Goal: Task Accomplishment & Management: Use online tool/utility

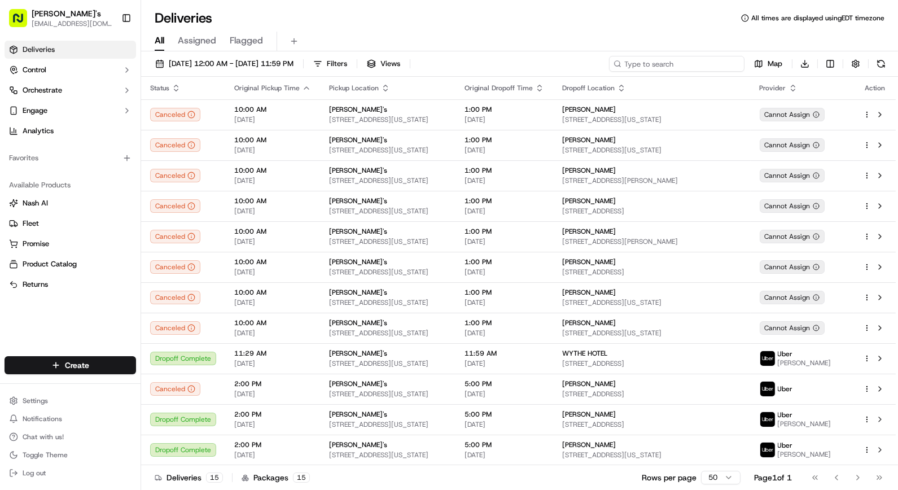
click at [700, 60] on input at bounding box center [676, 64] width 135 height 16
type input "great performance"
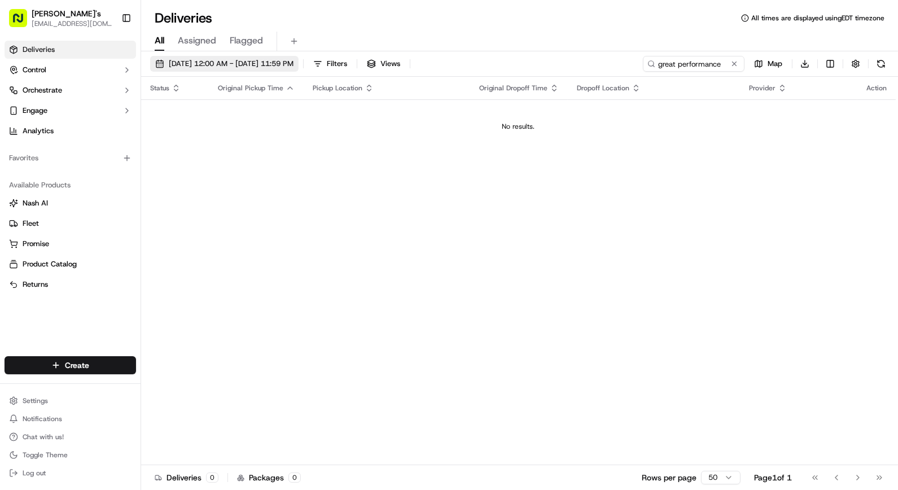
click at [299, 71] on button "09/17/2025 12:00 AM - 09/17/2025 11:59 PM" at bounding box center [224, 64] width 148 height 16
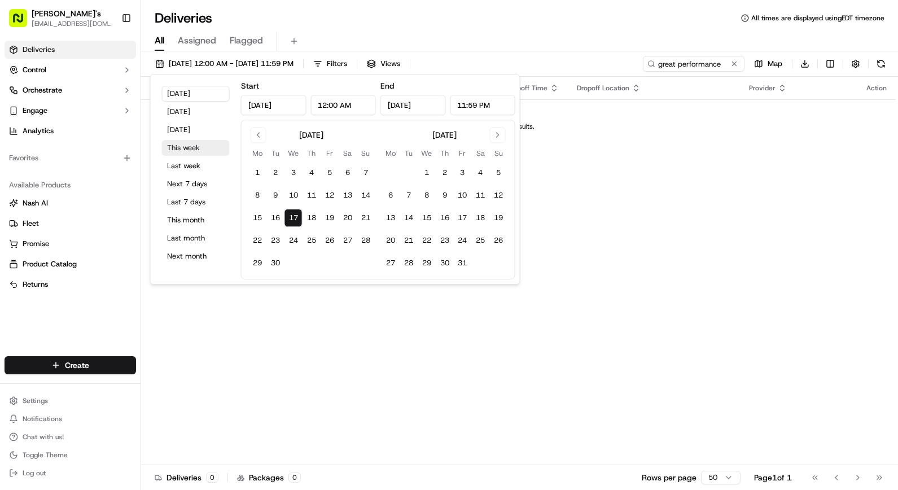
click at [195, 143] on button "This week" at bounding box center [196, 148] width 68 height 16
type input "Sep 15, 2025"
type input "Sep 21, 2025"
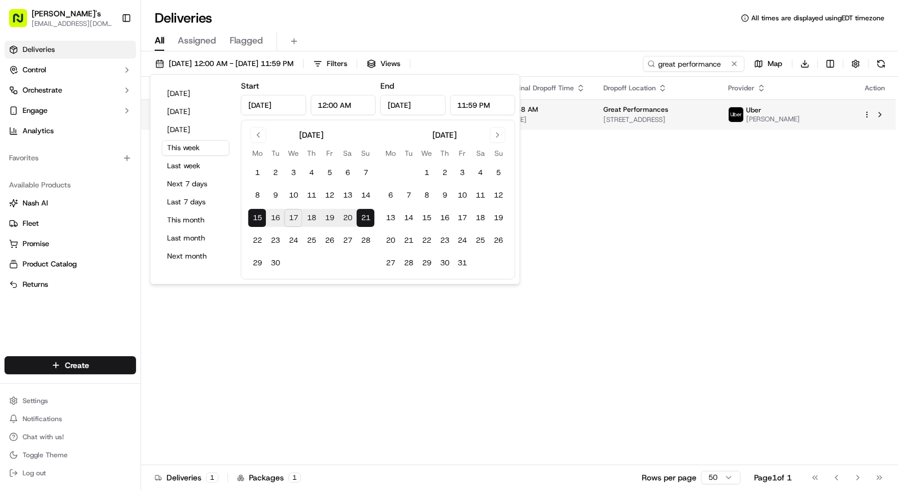
click at [867, 114] on html "Kalustyan's orderonline@kalustyans.com Toggle Sidebar Deliveries Control Orches…" at bounding box center [449, 245] width 898 height 490
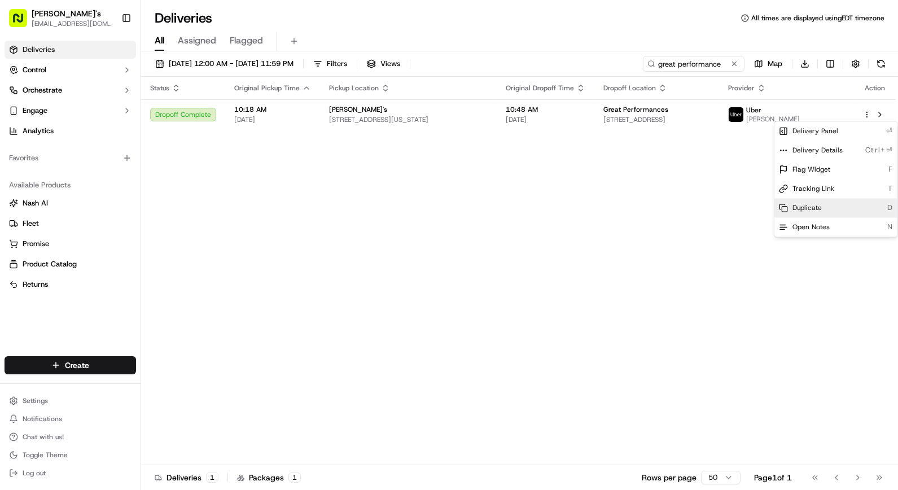
click at [818, 201] on div "Duplicate D" at bounding box center [835, 207] width 123 height 19
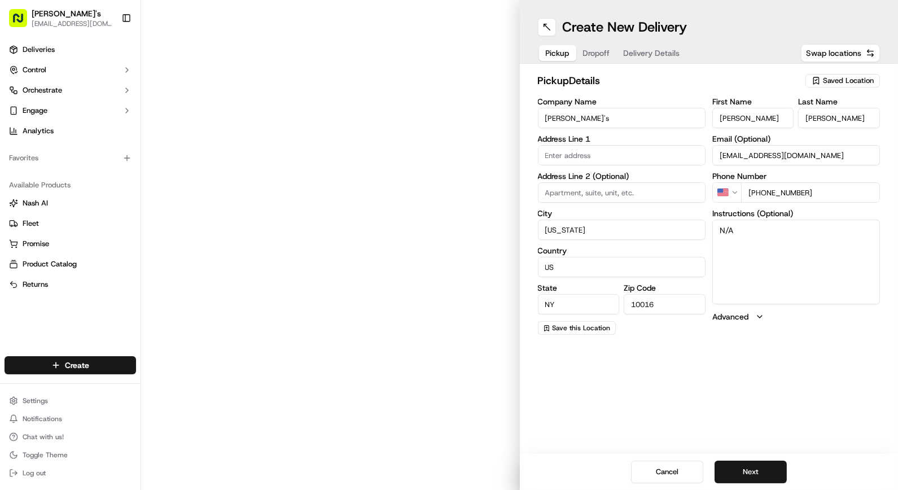
type input "[STREET_ADDRESS]"
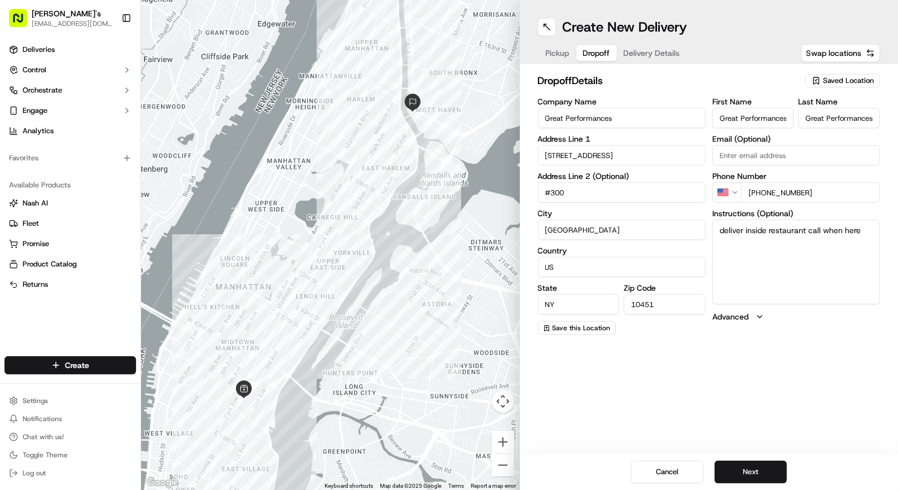
click at [599, 56] on span "Dropoff" at bounding box center [596, 52] width 27 height 11
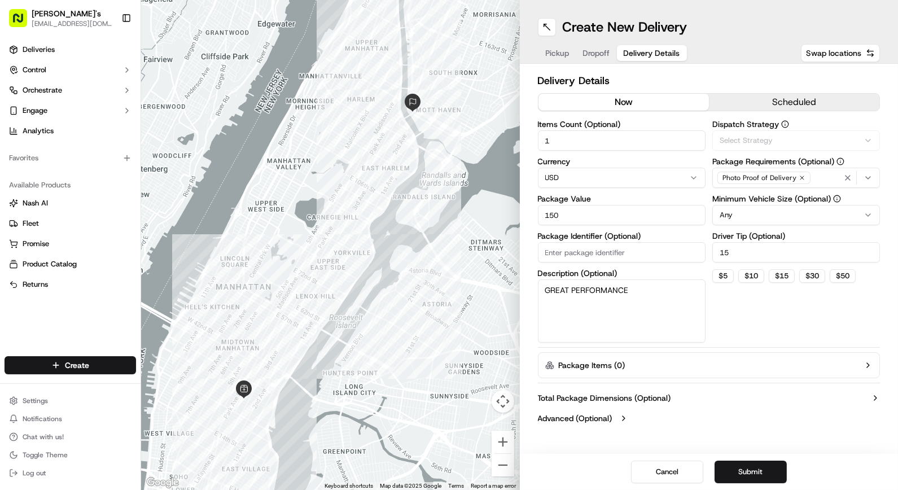
click at [667, 59] on button "Delivery Details" at bounding box center [652, 53] width 70 height 16
click at [639, 100] on button "now" at bounding box center [623, 102] width 170 height 17
click at [590, 260] on input "Package Identifier (Optional)" at bounding box center [622, 252] width 168 height 20
drag, startPoint x: 573, startPoint y: 216, endPoint x: 496, endPoint y: 208, distance: 77.8
click at [498, 209] on div "← Move left → Move right ↑ Move up ↓ Move down + Zoom in - Zoom out Home Jump l…" at bounding box center [519, 245] width 757 height 490
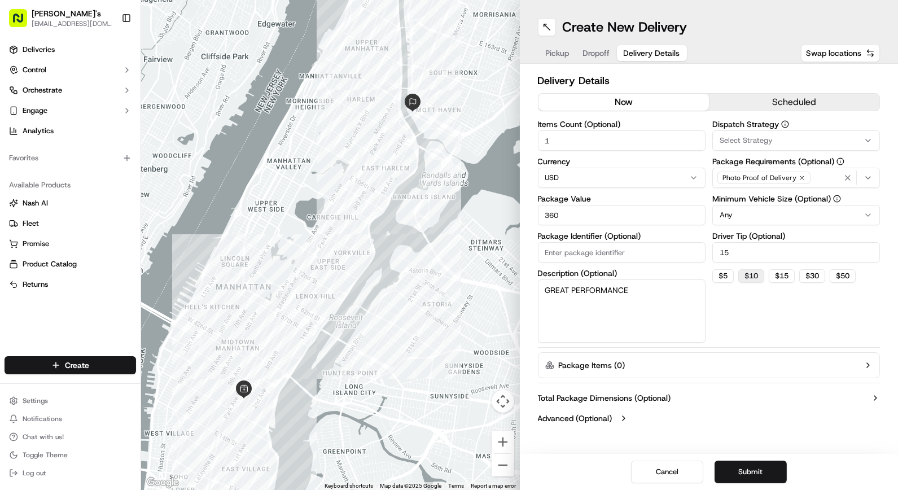
type input "360"
click at [749, 272] on button "$ 10" at bounding box center [751, 276] width 26 height 14
type input "10"
click at [771, 323] on div "Dispatch Strategy Select Strategy Package Requirements (Optional) Photo Proof o…" at bounding box center [796, 231] width 168 height 222
click at [753, 476] on button "Submit" at bounding box center [750, 472] width 72 height 23
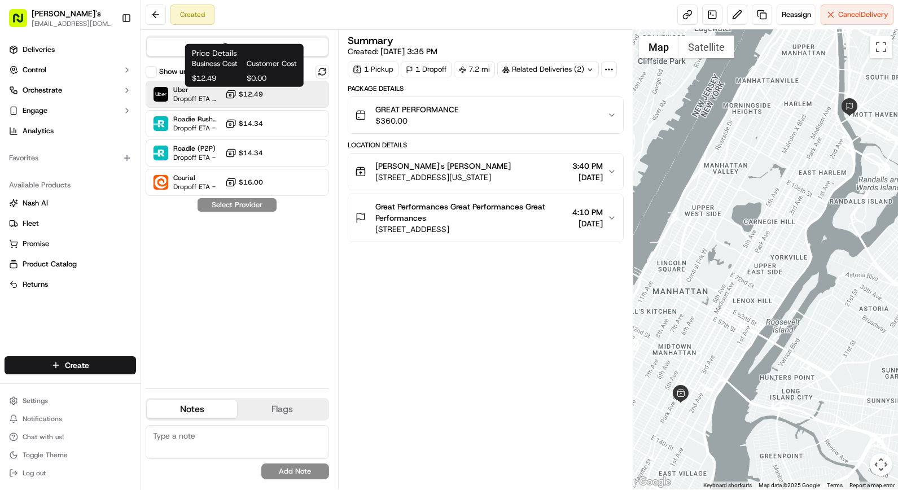
click at [260, 91] on span "$12.49" at bounding box center [251, 94] width 24 height 9
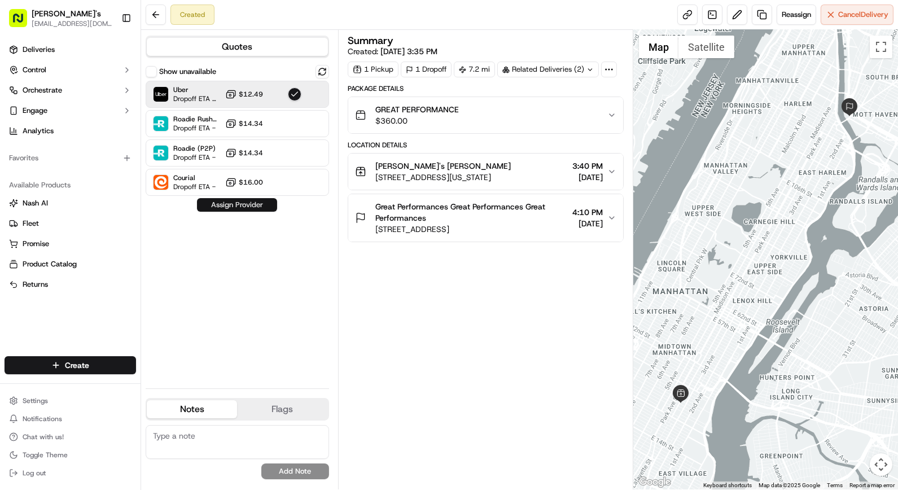
click at [269, 201] on button "Assign Provider" at bounding box center [237, 205] width 80 height 14
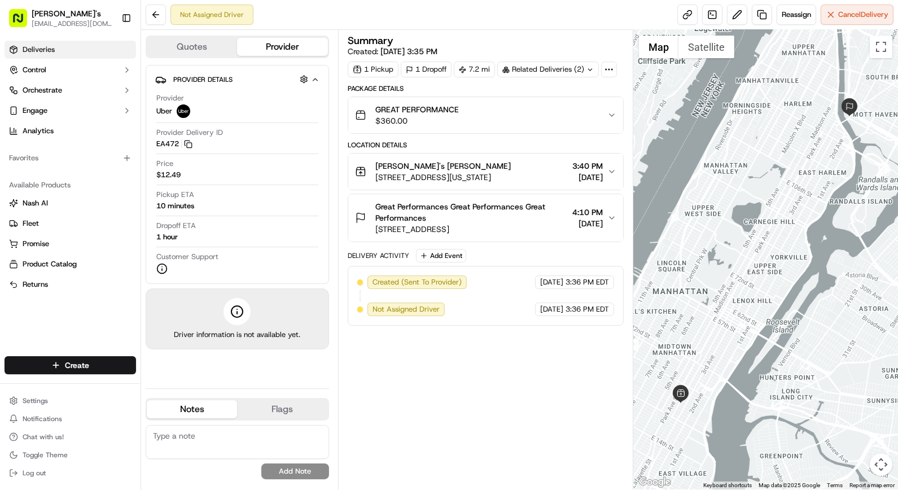
click at [40, 51] on span "Deliveries" at bounding box center [39, 50] width 32 height 10
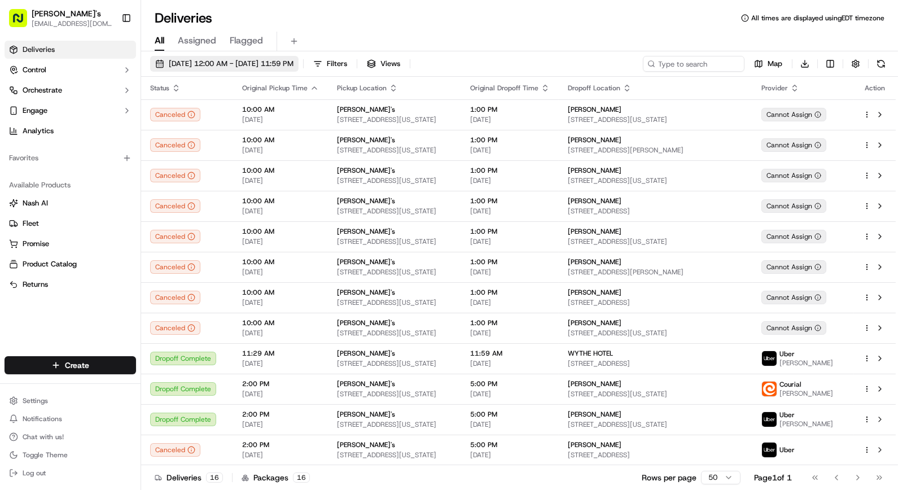
click at [257, 69] on button "09/17/2025 12:00 AM - 09/17/2025 11:59 PM" at bounding box center [224, 64] width 148 height 16
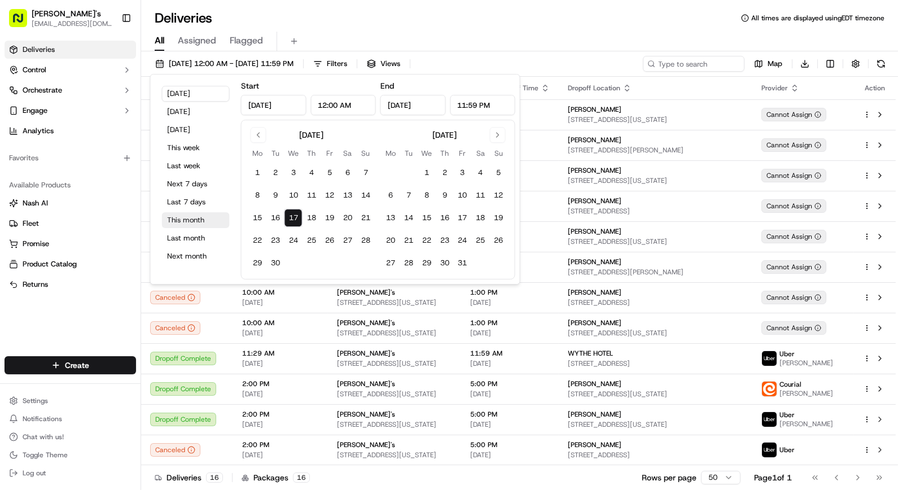
click at [206, 224] on button "This month" at bounding box center [196, 220] width 68 height 16
type input "Sep 1, 2025"
type input "Sep 30, 2025"
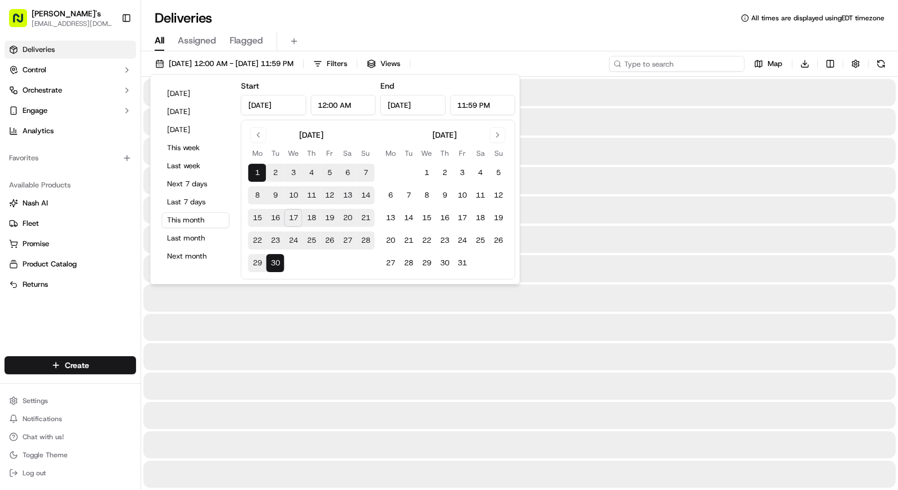
click at [687, 70] on input at bounding box center [676, 64] width 135 height 16
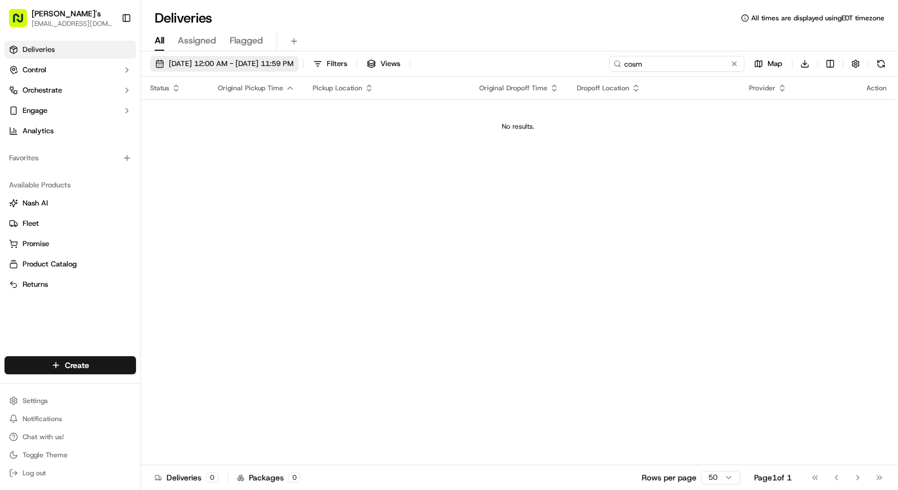
type input "cosm"
click at [293, 61] on span "09/01/2025 12:00 AM - 09/30/2025 11:59 PM" at bounding box center [231, 64] width 125 height 10
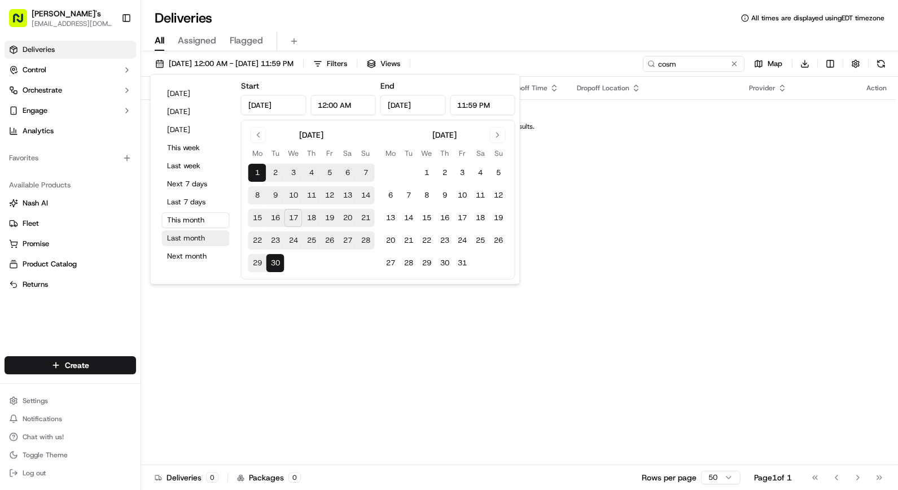
click at [191, 238] on button "Last month" at bounding box center [196, 238] width 68 height 16
type input "Aug 1, 2025"
type input "Aug 31, 2025"
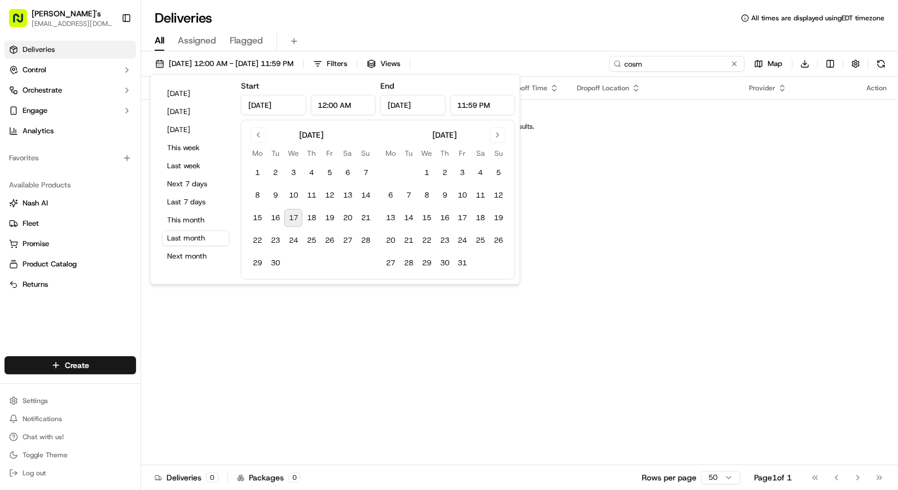
click at [702, 68] on input "cosm" at bounding box center [676, 64] width 135 height 16
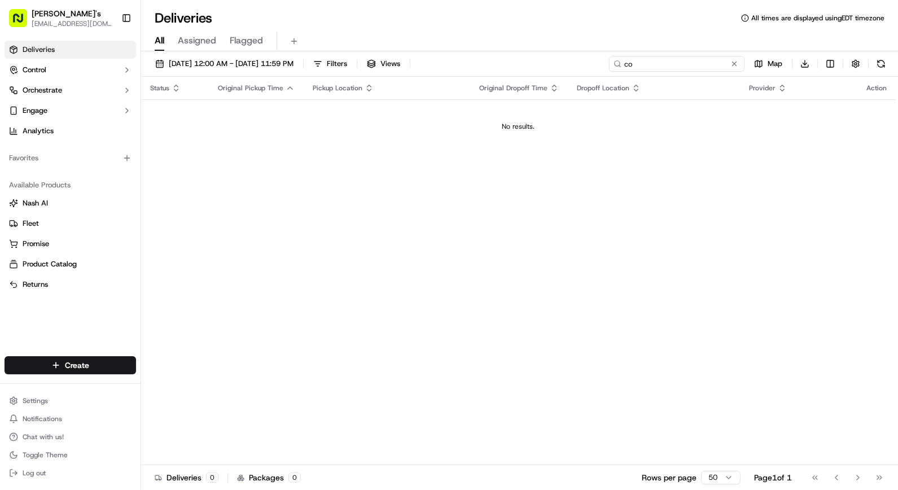
type input "c"
type input "[PERSON_NAME]"
click at [261, 61] on span "08/01/2025 12:00 AM - 08/31/2025 11:59 PM" at bounding box center [231, 64] width 125 height 10
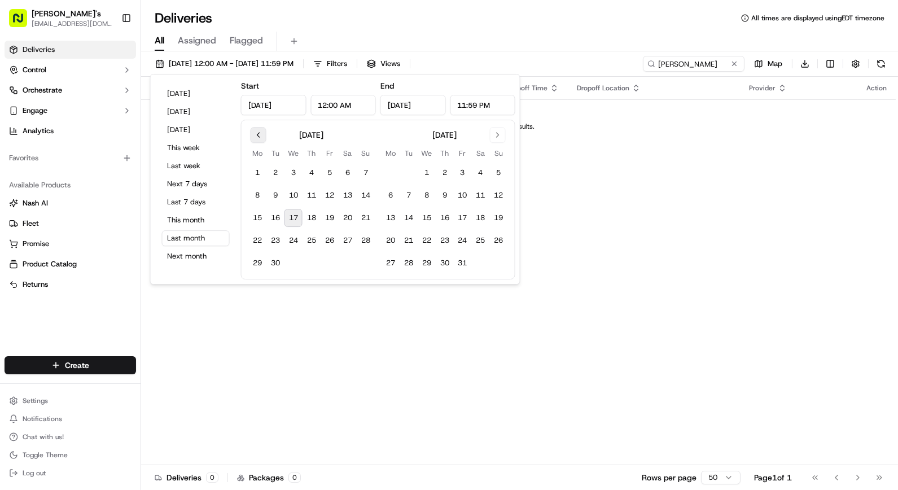
click at [257, 128] on button "Go to previous month" at bounding box center [259, 135] width 16 height 16
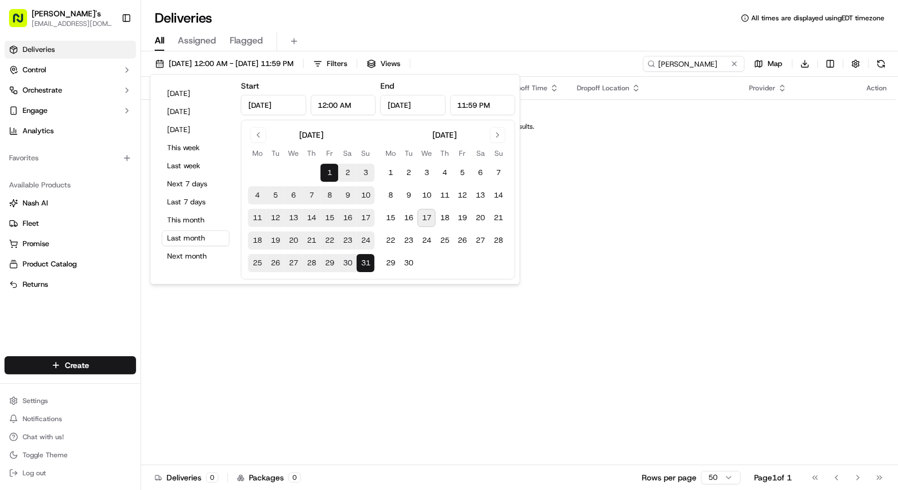
click at [248, 133] on div "August 2025" at bounding box center [311, 134] width 126 height 14
drag, startPoint x: 251, startPoint y: 131, endPoint x: 261, endPoint y: 130, distance: 9.7
click at [256, 130] on button "Go to previous month" at bounding box center [259, 135] width 16 height 16
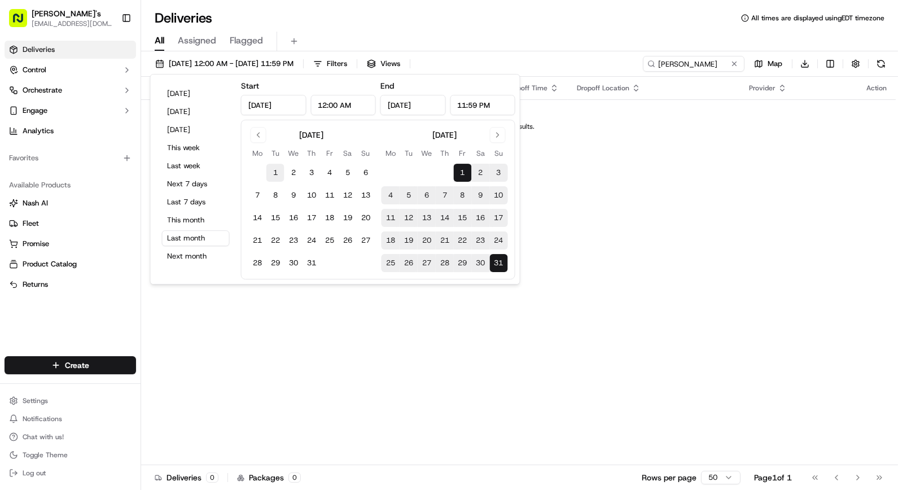
click at [273, 176] on button "1" at bounding box center [275, 173] width 18 height 18
type input "Jul 1, 2025"
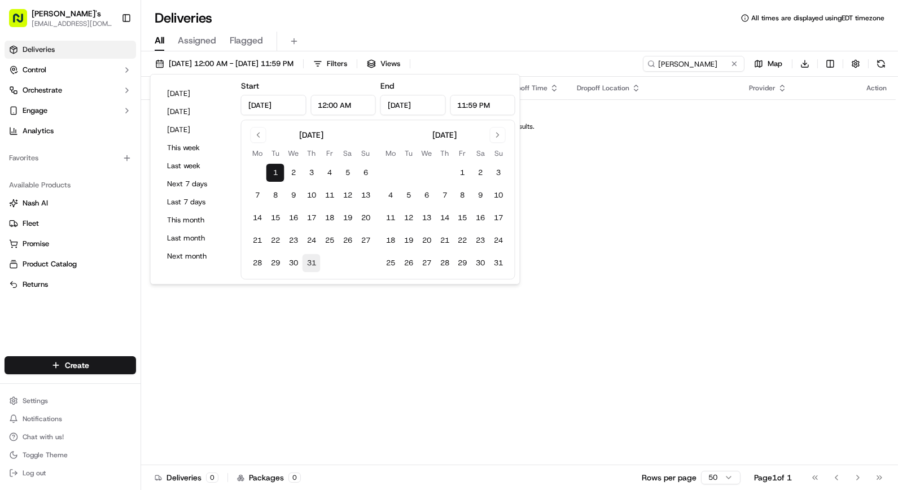
click at [311, 266] on button "31" at bounding box center [311, 263] width 18 height 18
type input "Jul 31, 2025"
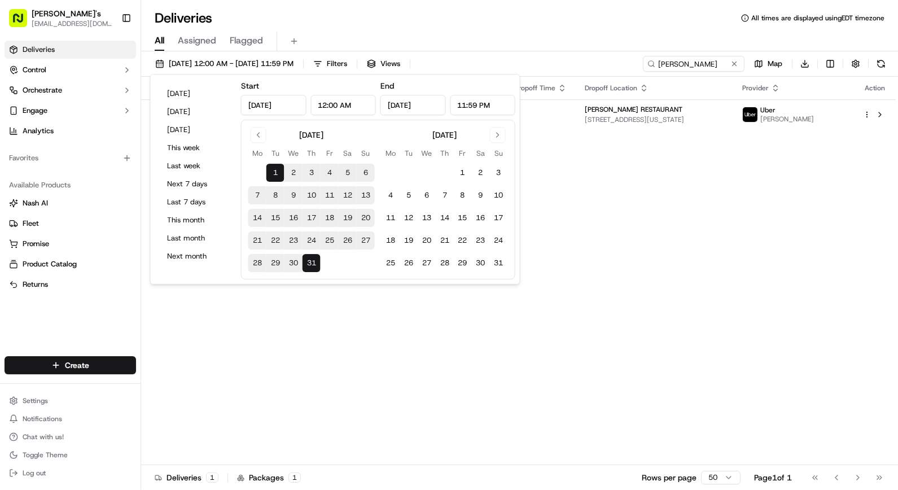
click at [729, 154] on div "Status Original Pickup Time Pickup Location Original Dropoff Time Dropoff Locat…" at bounding box center [518, 271] width 755 height 388
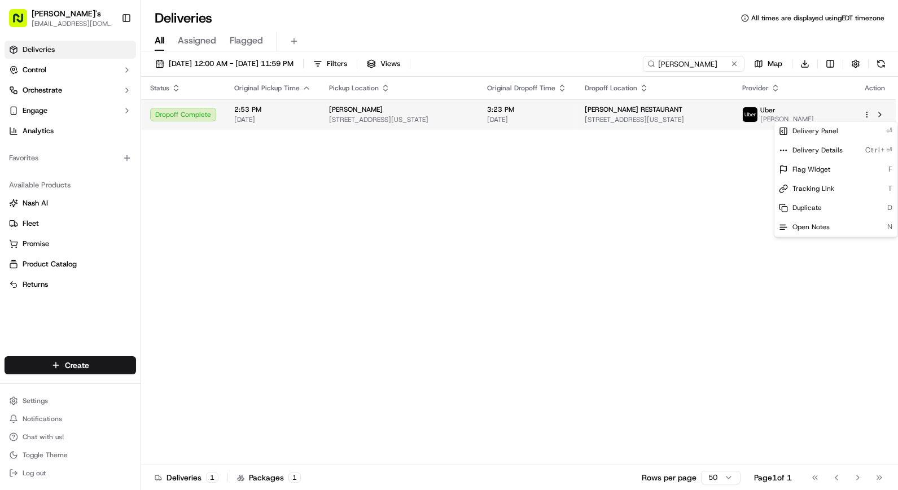
click at [867, 113] on html "Kalustyan's orderonline@kalustyans.com Toggle Sidebar Deliveries Control Orches…" at bounding box center [449, 245] width 898 height 490
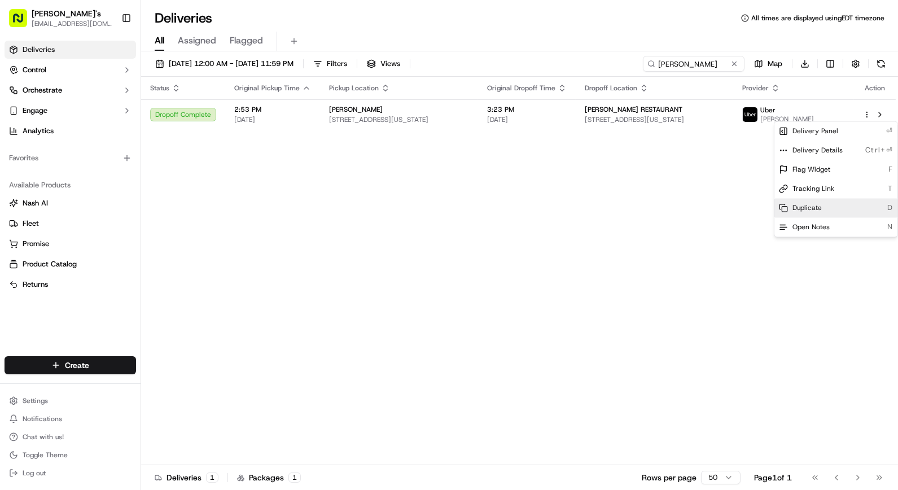
click at [809, 209] on span "Duplicate" at bounding box center [806, 207] width 29 height 9
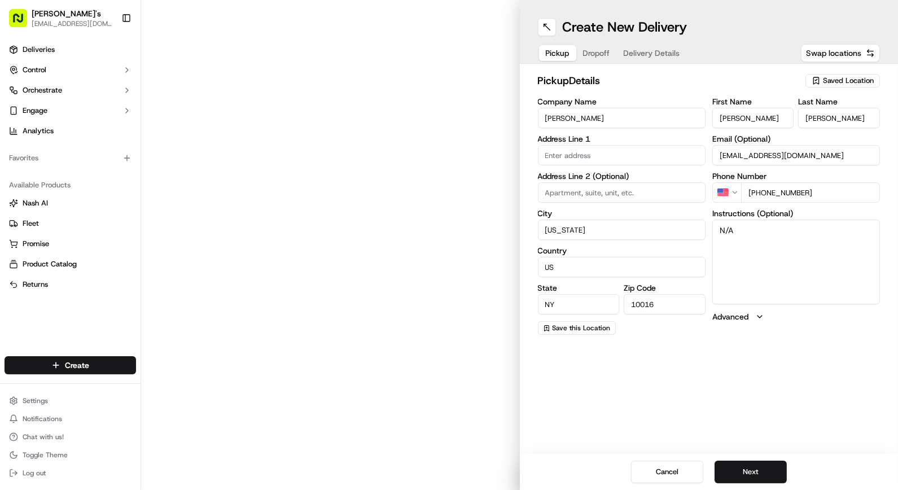
type input "[STREET_ADDRESS]"
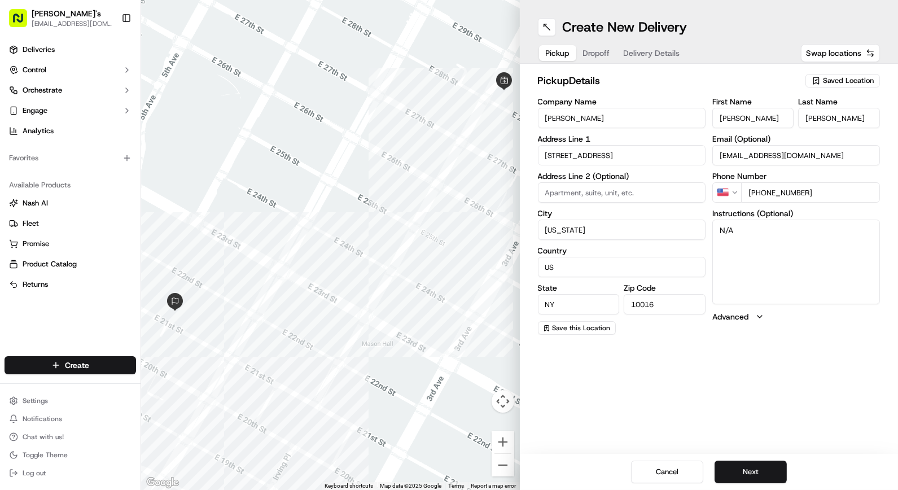
click at [606, 58] on span "Dropoff" at bounding box center [596, 52] width 27 height 11
click at [654, 52] on span "Delivery Details" at bounding box center [652, 52] width 56 height 11
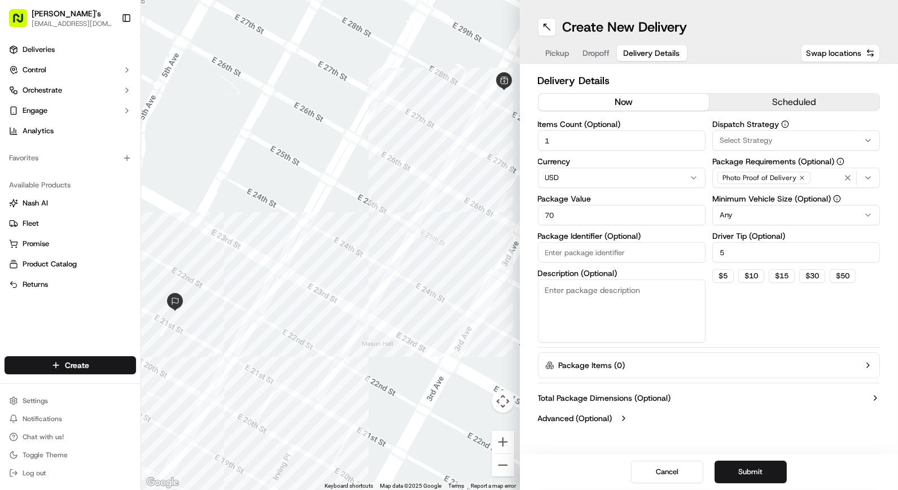
click at [617, 95] on button "now" at bounding box center [623, 102] width 170 height 17
drag, startPoint x: 577, startPoint y: 215, endPoint x: 442, endPoint y: 215, distance: 134.9
click at [444, 215] on div "← Move left → Move right ↑ Move up ↓ Move down + Zoom in - Zoom out Home Jump l…" at bounding box center [519, 245] width 757 height 490
type input "260"
click at [740, 295] on div "Dispatch Strategy Select Strategy Package Requirements (Optional) Photo Proof o…" at bounding box center [796, 231] width 168 height 222
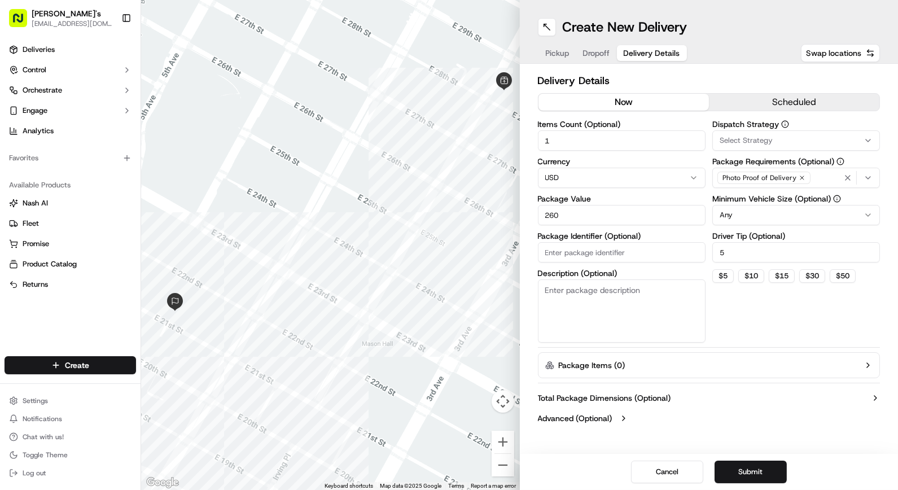
click at [639, 297] on textarea "Description (Optional)" at bounding box center [622, 310] width 168 height 63
type textarea "[PERSON_NAME] order"
click at [743, 464] on button "Submit" at bounding box center [750, 472] width 72 height 23
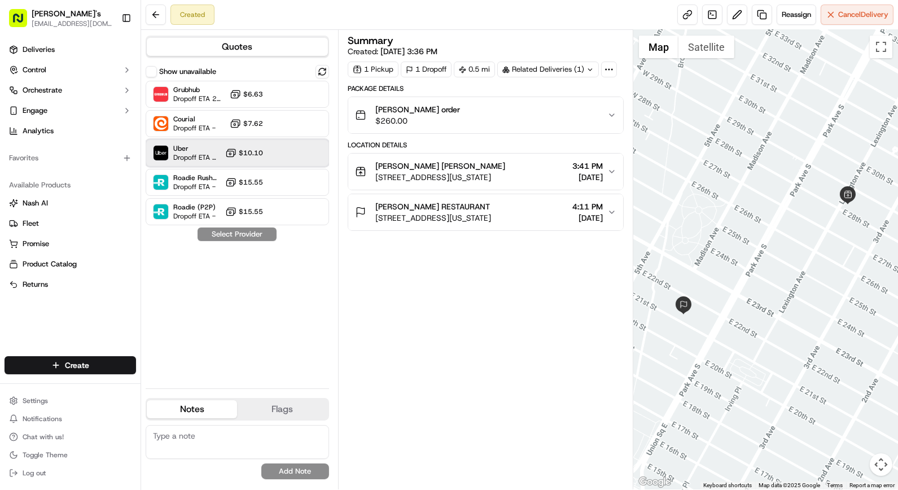
click at [278, 154] on div "Uber Dropoff ETA 25 minutes $10.10" at bounding box center [237, 152] width 183 height 27
click at [234, 238] on button "Assign Provider" at bounding box center [237, 234] width 80 height 14
